Goal: Find specific page/section: Find specific page/section

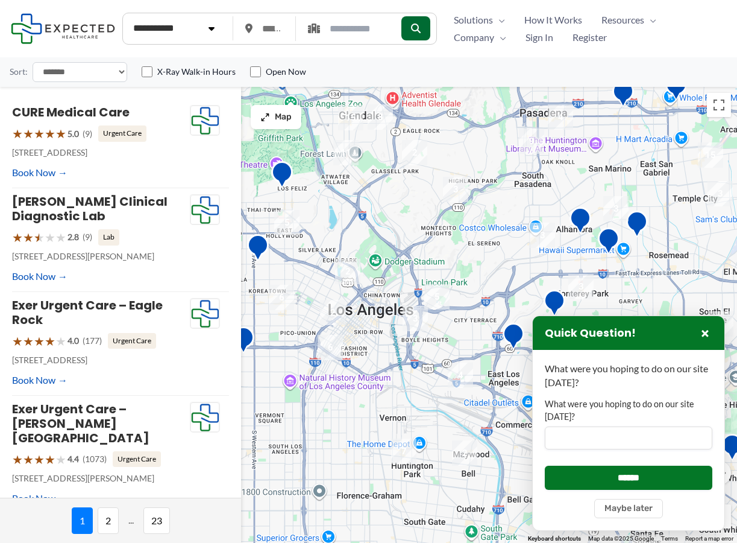
click at [579, 368] on p "What were you hoping to do on our site [DATE]?" at bounding box center [629, 375] width 168 height 27
copy div "What were you hoping to do on our site [DATE]?"
